Goal: Task Accomplishment & Management: Manage account settings

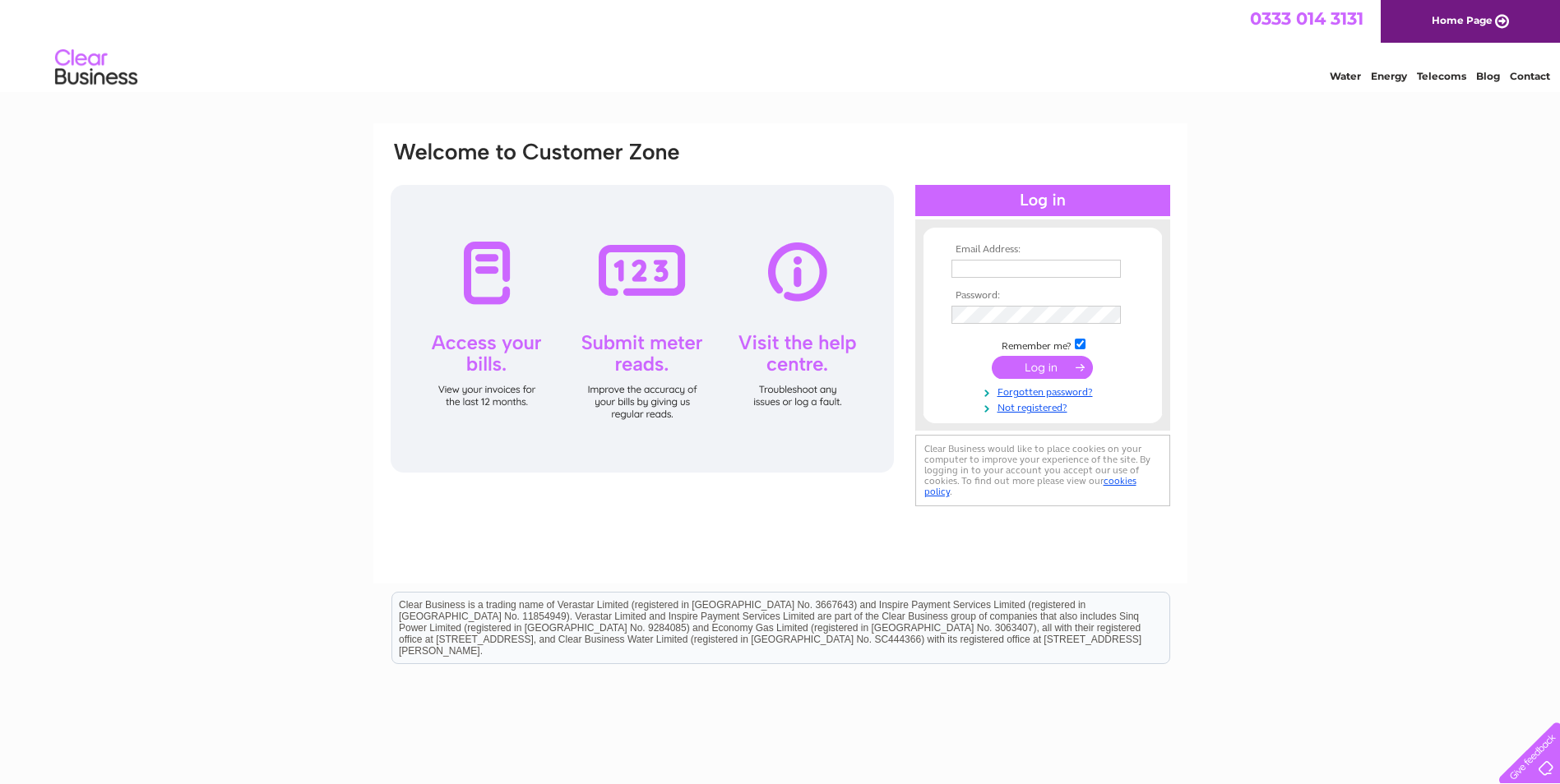
type input "[EMAIL_ADDRESS][PERSON_NAME][DOMAIN_NAME]"
click at [1047, 366] on input "submit" at bounding box center [1042, 367] width 101 height 23
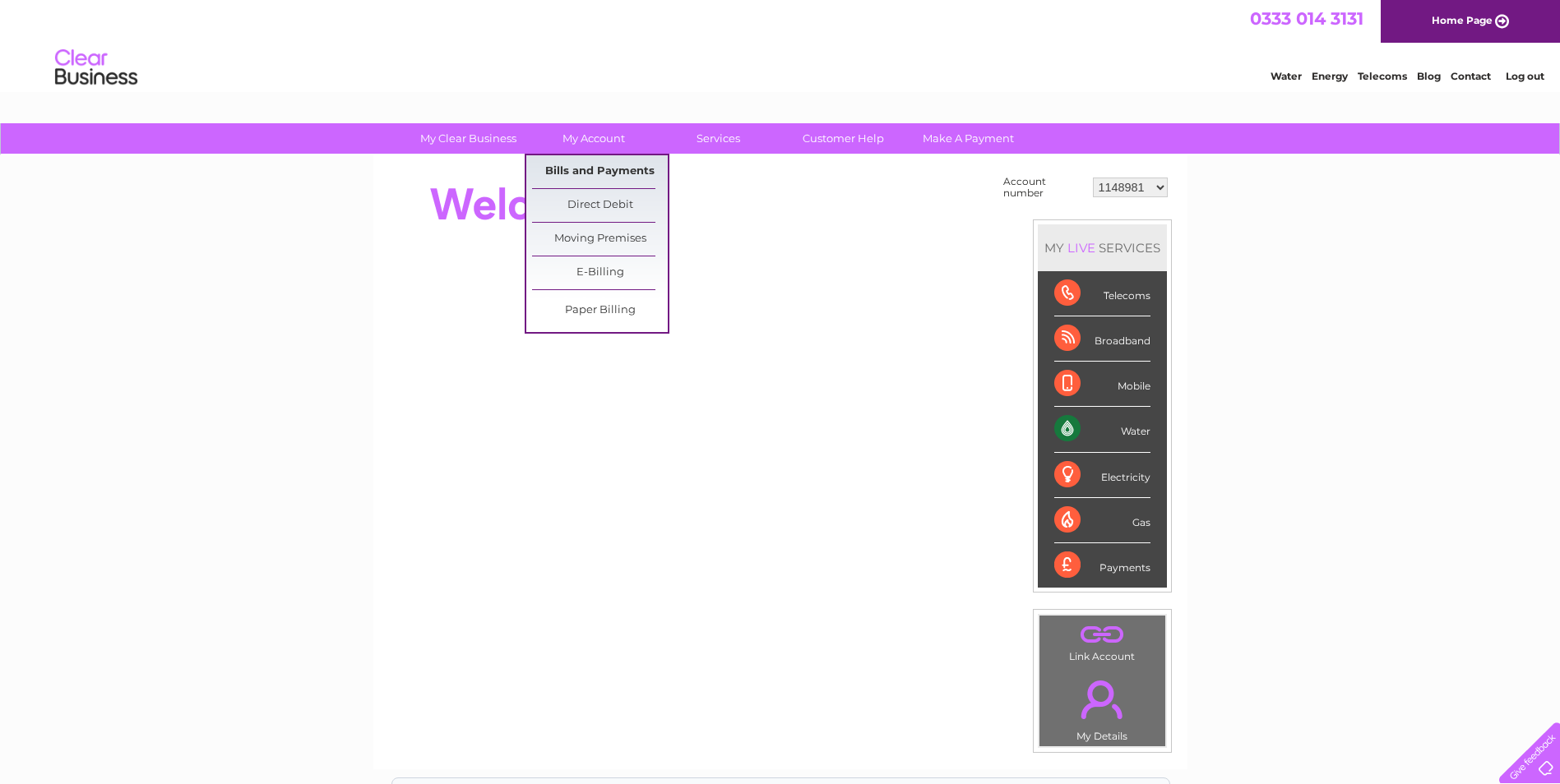
click at [600, 182] on link "Bills and Payments" at bounding box center [600, 172] width 136 height 33
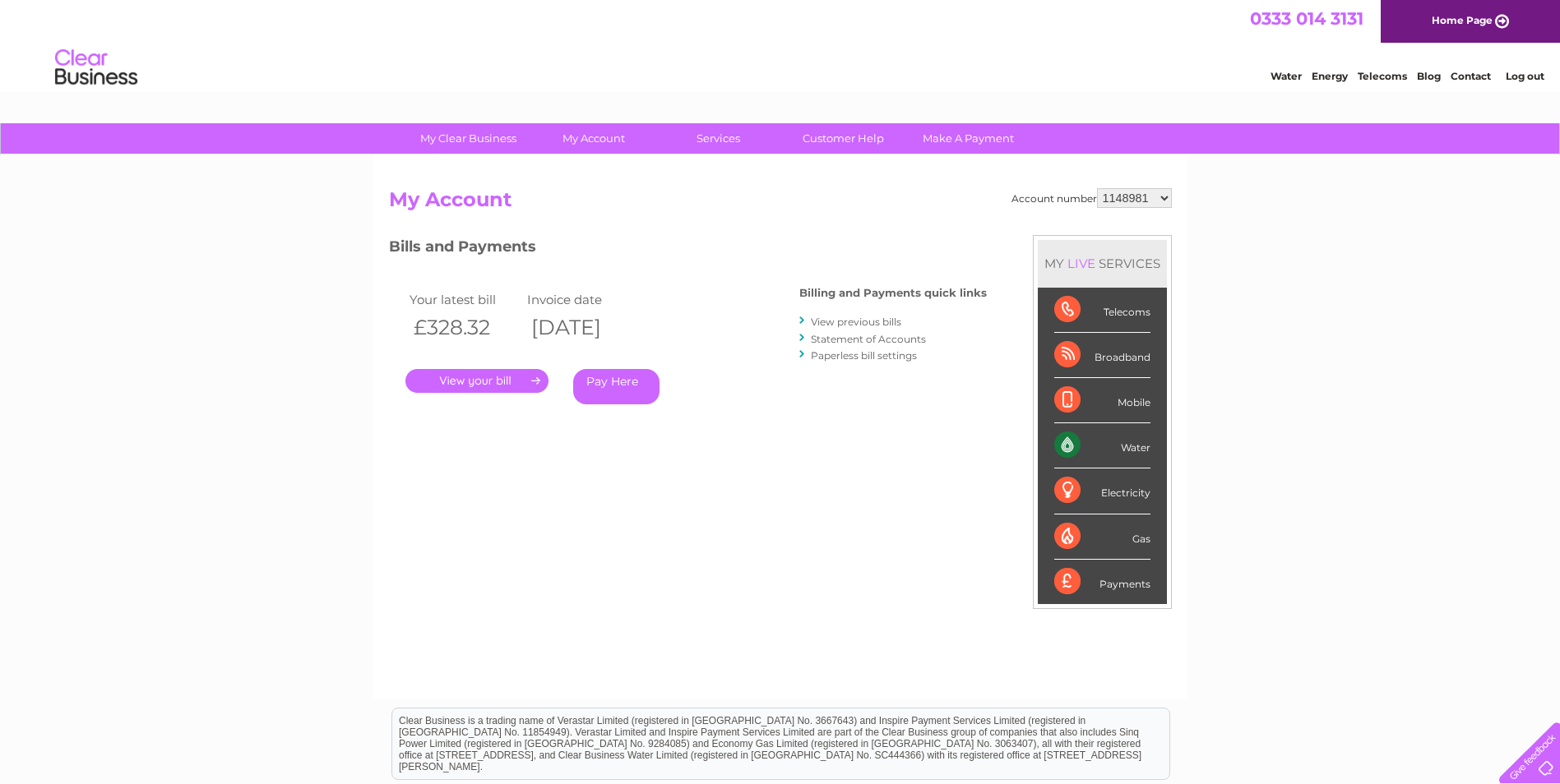
click at [508, 384] on link "." at bounding box center [477, 381] width 143 height 24
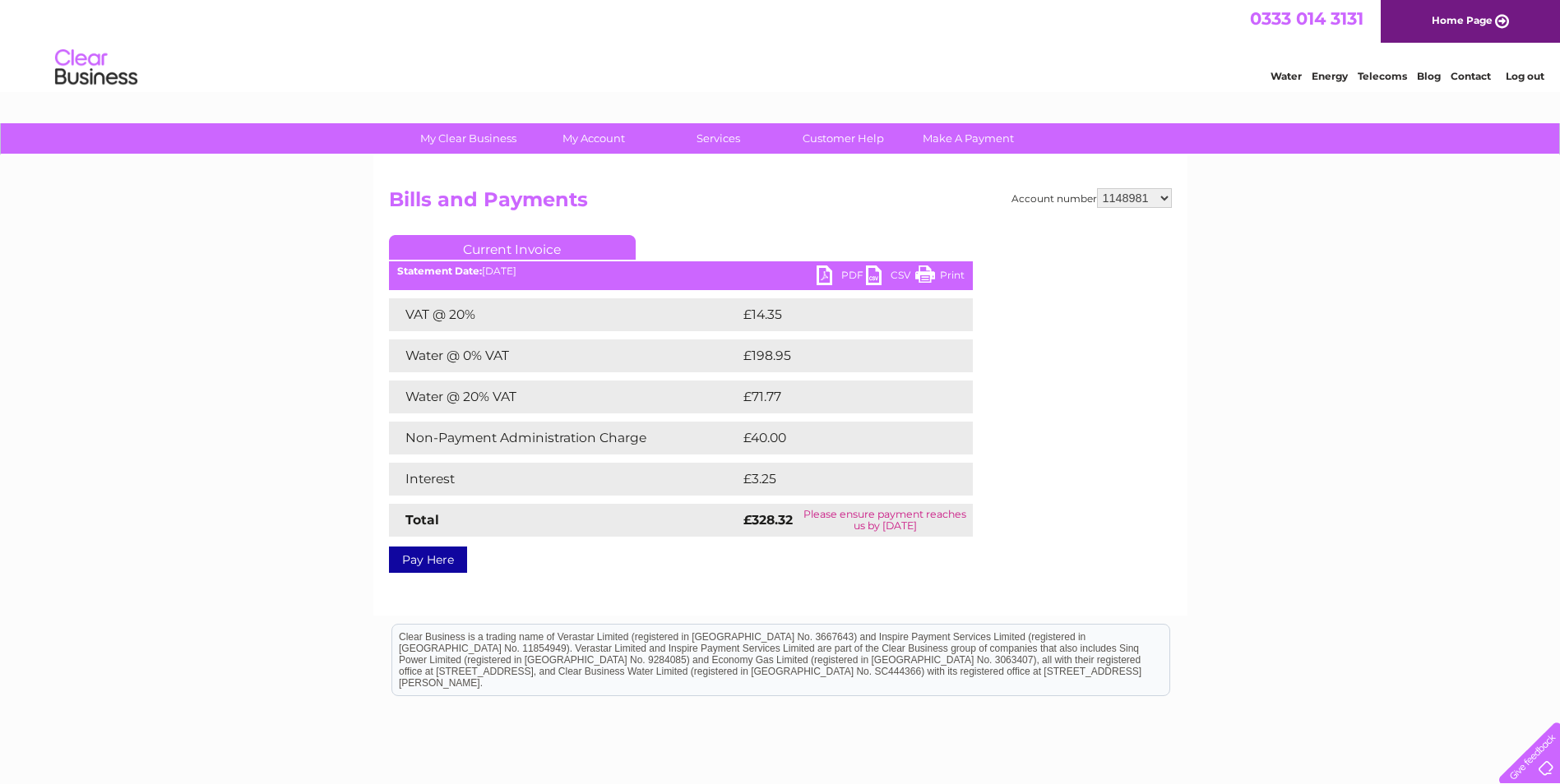
click at [840, 270] on link "PDF" at bounding box center [841, 277] width 49 height 24
click at [1144, 198] on select "1148981 1149939 30277020" at bounding box center [1134, 198] width 75 height 20
select select "1149939"
click at [1097, 189] on select "1148981 1149939 30277020" at bounding box center [1134, 198] width 75 height 20
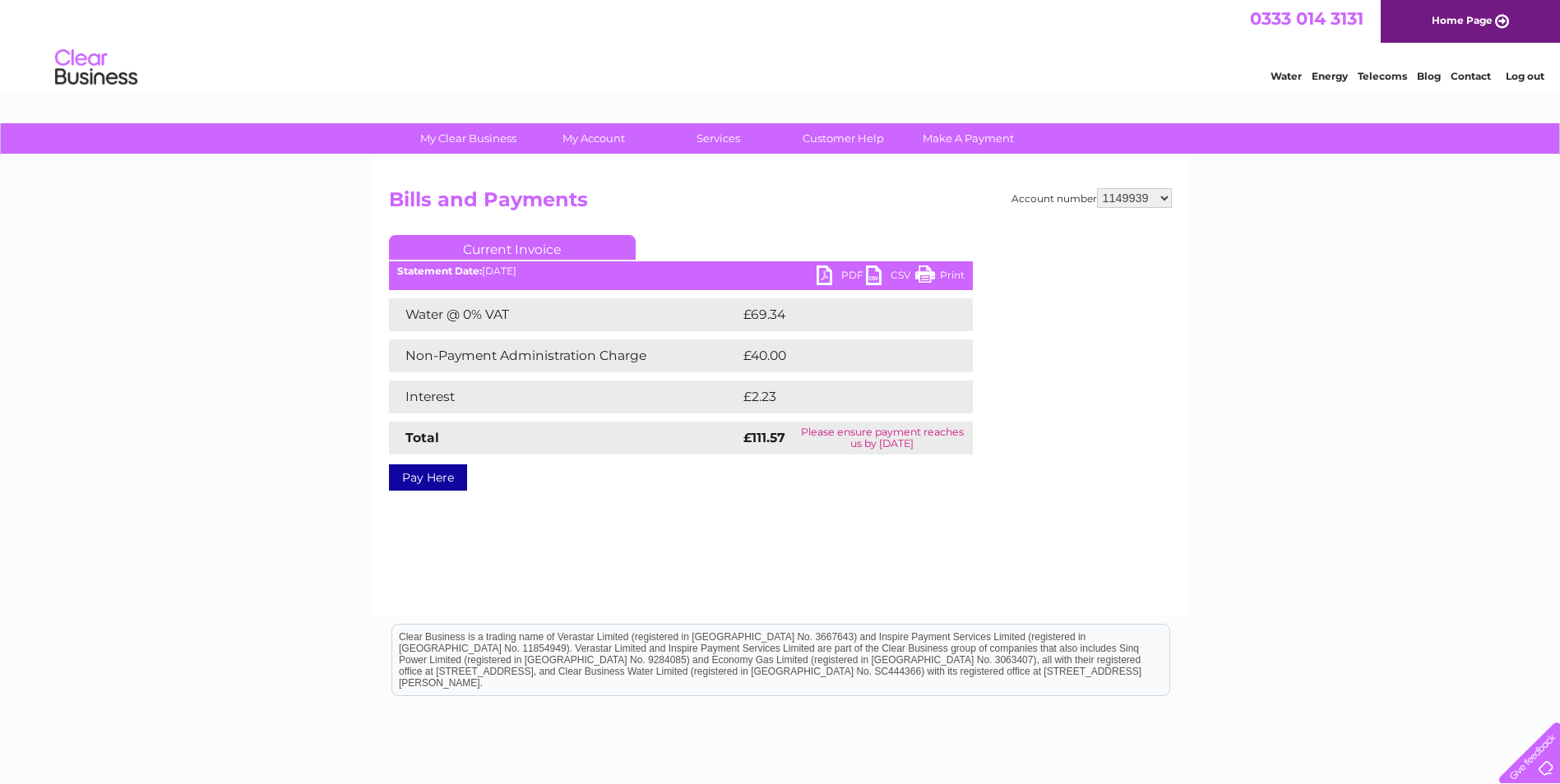
click at [1157, 199] on select "1148981 1149939 30277020" at bounding box center [1134, 198] width 75 height 20
click at [1234, 279] on div "My Clear Business Login Details My Details My Preferences Link Account My Accou…" at bounding box center [780, 510] width 1560 height 773
click at [835, 276] on link "PDF" at bounding box center [841, 277] width 49 height 24
drag, startPoint x: 1162, startPoint y: 197, endPoint x: 1156, endPoint y: 202, distance: 7.8
click at [1162, 197] on select "1148981 1149939 30277020" at bounding box center [1134, 198] width 75 height 20
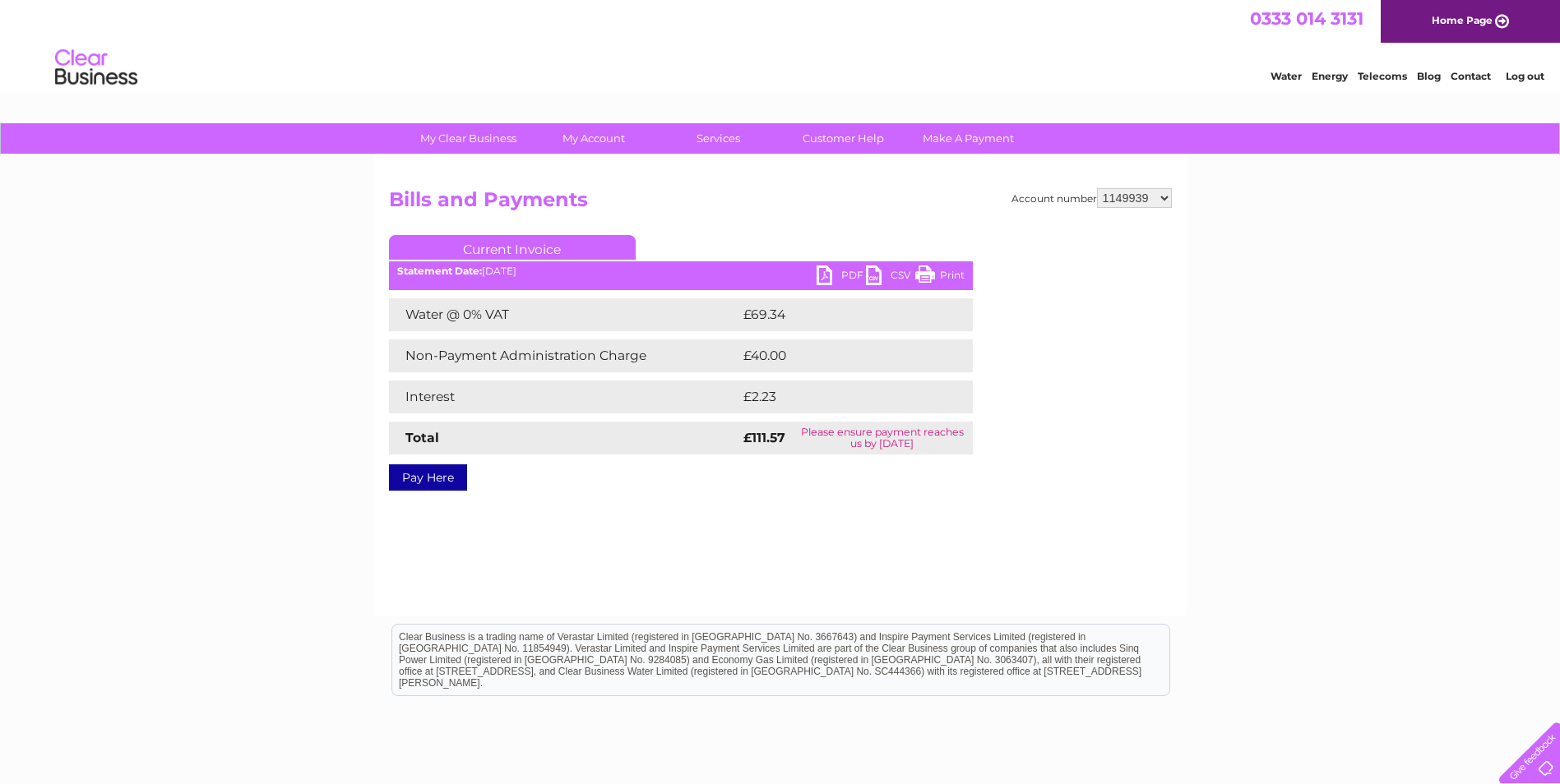
select select "30277020"
click at [1097, 189] on select "1148981 1149939 30277020" at bounding box center [1134, 198] width 75 height 20
click at [834, 275] on link "PDF" at bounding box center [841, 277] width 49 height 24
